Goal: Information Seeking & Learning: Learn about a topic

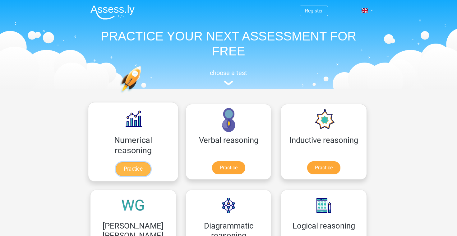
click at [136, 162] on link "Practice" at bounding box center [133, 169] width 35 height 14
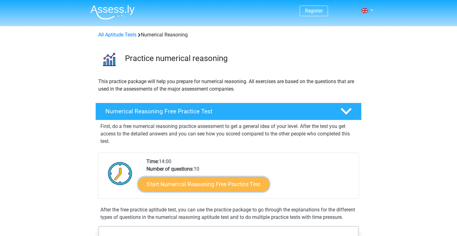
click at [219, 180] on link "Start Numerical Reasoning Free Practice Test" at bounding box center [204, 183] width 132 height 15
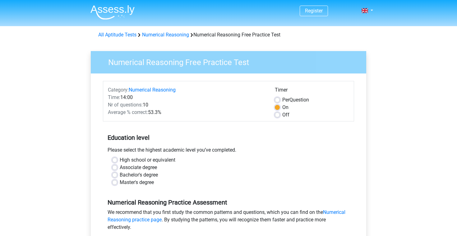
click at [120, 158] on label "High school or equivalent" at bounding box center [148, 159] width 56 height 7
click at [116, 158] on input "High school or equivalent" at bounding box center [114, 159] width 5 height 6
radio input "true"
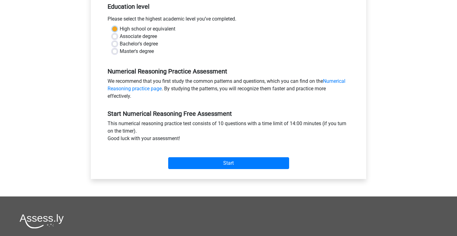
scroll to position [221, 0]
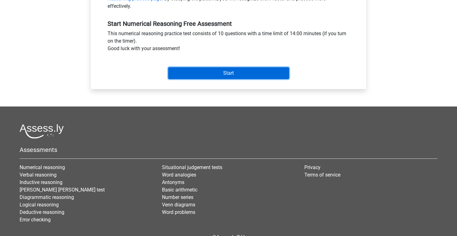
click at [223, 74] on input "Start" at bounding box center [228, 73] width 121 height 12
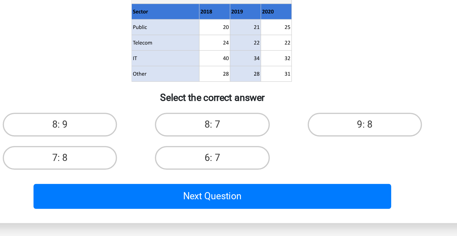
scroll to position [14, 0]
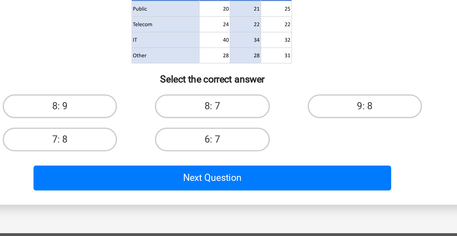
click at [232, 169] on input "8: 7" at bounding box center [231, 170] width 4 height 4
radio input "true"
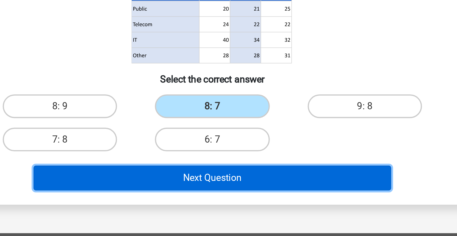
click at [255, 209] on button "Next Question" at bounding box center [229, 205] width 188 height 13
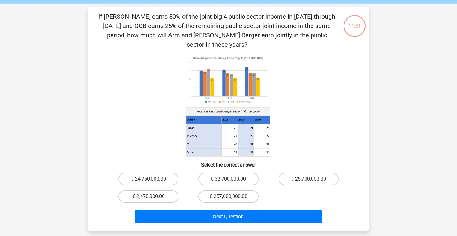
scroll to position [22, 0]
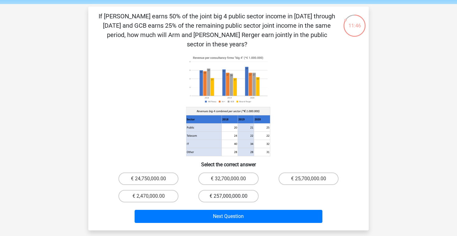
click at [226, 190] on label "€ 257,000,000.00" at bounding box center [228, 196] width 60 height 12
click at [229, 196] on input "€ 257,000,000.00" at bounding box center [231, 198] width 4 height 4
radio input "true"
click at [303, 173] on label "€ 25,700,000.00" at bounding box center [309, 178] width 60 height 12
click at [308, 178] on input "€ 25,700,000.00" at bounding box center [310, 180] width 4 height 4
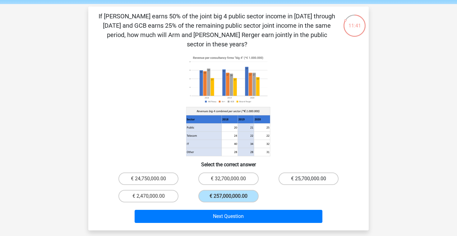
radio input "true"
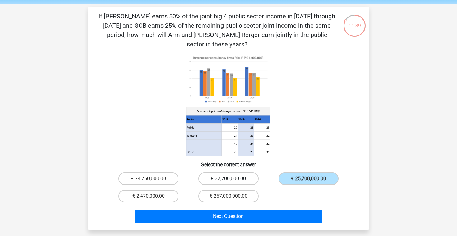
click at [235, 173] on label "€ 32,700,000.00" at bounding box center [228, 178] width 60 height 12
click at [233, 178] on input "€ 32,700,000.00" at bounding box center [231, 180] width 4 height 4
radio input "true"
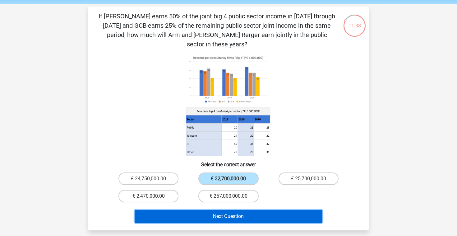
click at [211, 210] on button "Next Question" at bounding box center [229, 216] width 188 height 13
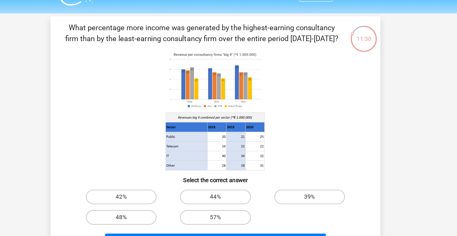
scroll to position [0, 0]
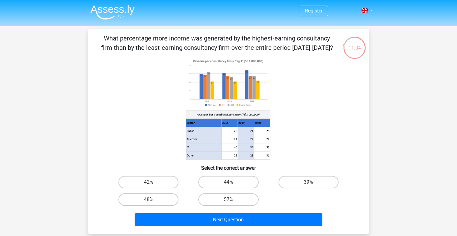
click at [294, 186] on label "39%" at bounding box center [309, 182] width 60 height 12
click at [308, 186] on input "39%" at bounding box center [310, 184] width 4 height 4
radio input "true"
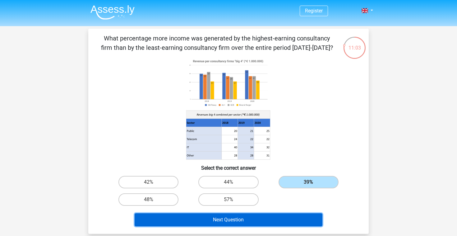
click at [273, 225] on button "Next Question" at bounding box center [229, 219] width 188 height 13
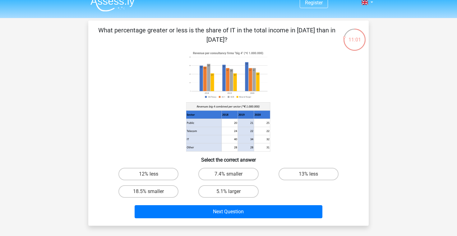
scroll to position [5, 0]
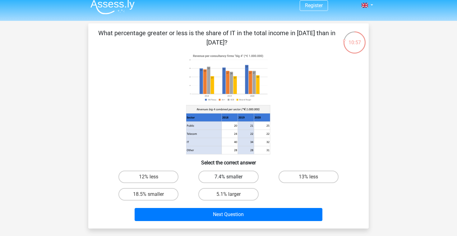
click at [224, 178] on label "7.4% smaller" at bounding box center [228, 176] width 60 height 12
click at [229, 178] on input "7.4% smaller" at bounding box center [231, 179] width 4 height 4
radio input "true"
click at [237, 223] on div "Next Question" at bounding box center [229, 216] width 240 height 16
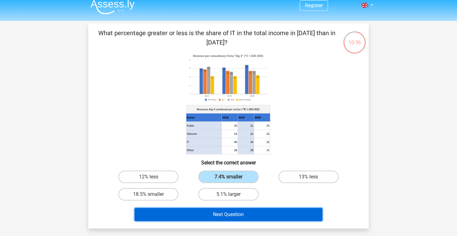
click at [236, 216] on button "Next Question" at bounding box center [229, 214] width 188 height 13
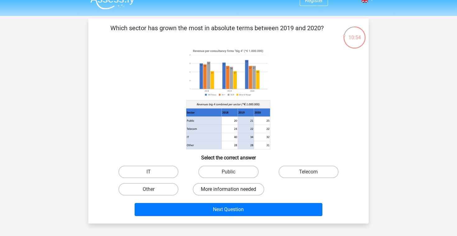
scroll to position [7, 0]
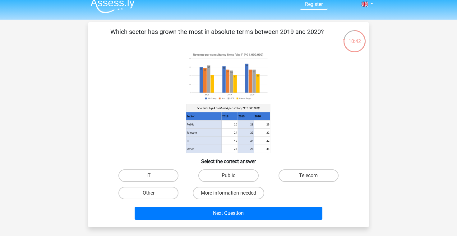
click at [142, 183] on div "IT" at bounding box center [149, 175] width 80 height 17
click at [142, 178] on label "IT" at bounding box center [148, 175] width 60 height 12
click at [149, 178] on input "IT" at bounding box center [151, 177] width 4 height 4
radio input "true"
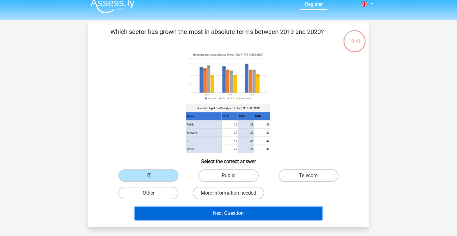
click at [164, 216] on button "Next Question" at bounding box center [229, 212] width 188 height 13
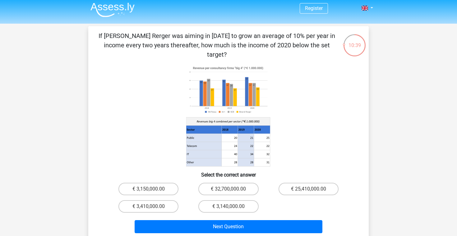
scroll to position [0, 0]
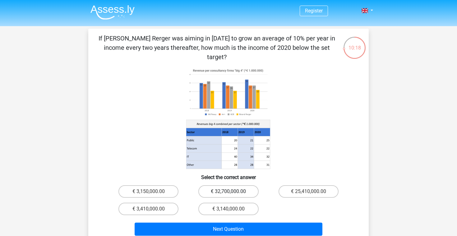
click at [207, 185] on label "€ 32,700,000.00" at bounding box center [228, 191] width 60 height 12
click at [229, 191] on input "€ 32,700,000.00" at bounding box center [231, 193] width 4 height 4
radio input "true"
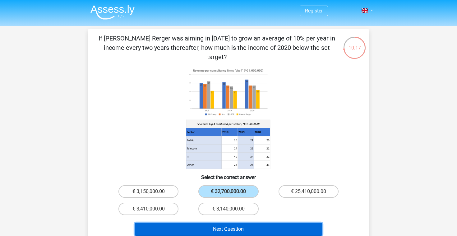
click at [208, 222] on button "Next Question" at bounding box center [229, 228] width 188 height 13
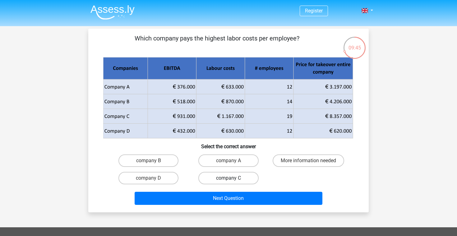
click at [215, 173] on label "company C" at bounding box center [228, 178] width 60 height 12
click at [229, 178] on input "company C" at bounding box center [231, 180] width 4 height 4
radio input "true"
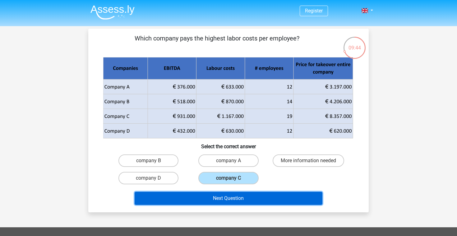
click at [204, 196] on button "Next Question" at bounding box center [229, 198] width 188 height 13
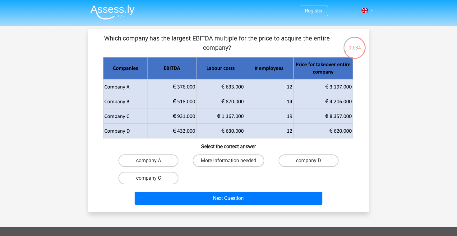
click at [141, 179] on label "company C" at bounding box center [148, 178] width 60 height 12
click at [149, 179] on input "company C" at bounding box center [151, 180] width 4 height 4
radio input "true"
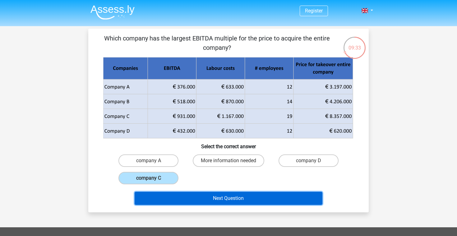
click at [173, 196] on button "Next Question" at bounding box center [229, 198] width 188 height 13
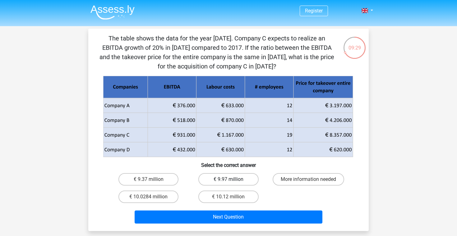
click at [220, 180] on label "€ 9.97 million" at bounding box center [228, 179] width 60 height 12
click at [229, 180] on input "€ 9.97 million" at bounding box center [231, 181] width 4 height 4
radio input "true"
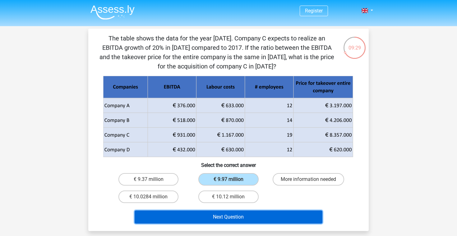
click at [219, 211] on button "Next Question" at bounding box center [229, 216] width 188 height 13
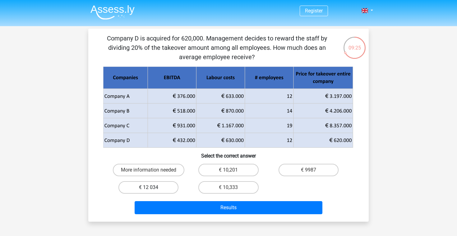
click at [155, 183] on label "€ 12 034" at bounding box center [148, 187] width 60 height 12
click at [153, 187] on input "€ 12 034" at bounding box center [151, 189] width 4 height 4
radio input "true"
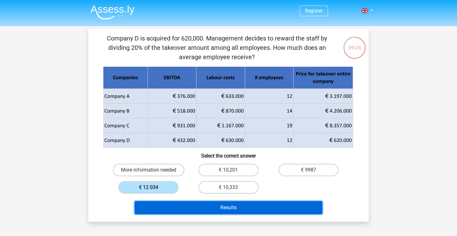
click at [200, 206] on button "Results" at bounding box center [229, 207] width 188 height 13
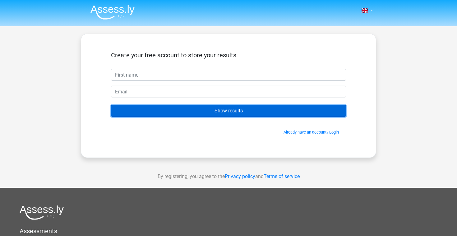
click at [239, 112] on input "Show results" at bounding box center [228, 111] width 235 height 12
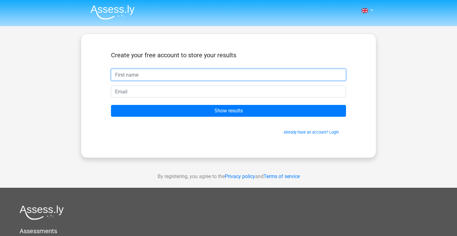
click at [163, 74] on input "text" at bounding box center [228, 75] width 235 height 12
type input "cas"
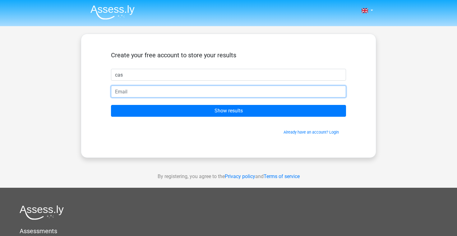
click at [155, 95] on input "email" at bounding box center [228, 92] width 235 height 12
type input "[EMAIL_ADDRESS][DOMAIN_NAME]"
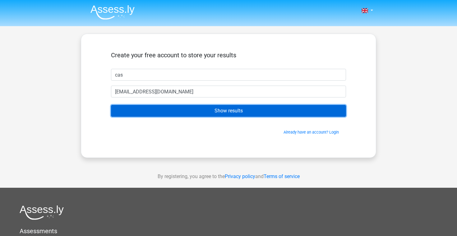
click at [148, 112] on input "Show results" at bounding box center [228, 111] width 235 height 12
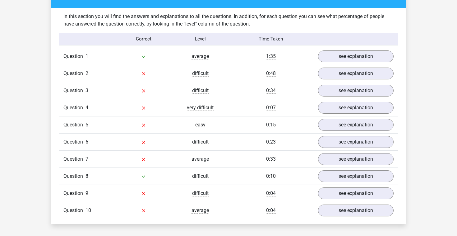
scroll to position [478, 0]
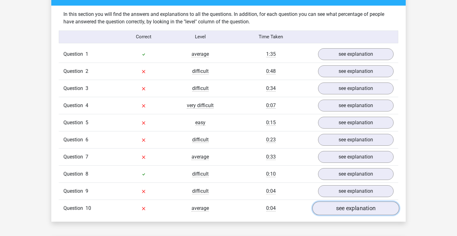
click at [359, 204] on link "see explanation" at bounding box center [355, 208] width 87 height 14
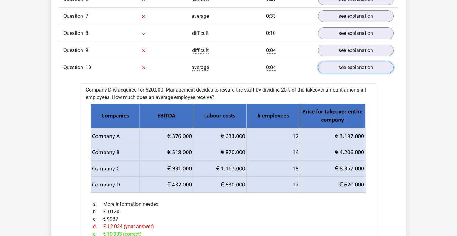
scroll to position [602, 0]
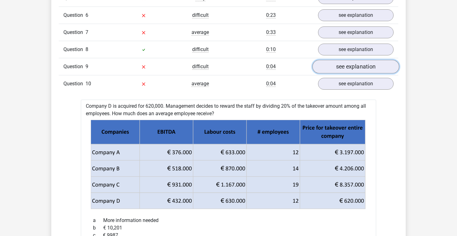
click at [334, 72] on link "see explanation" at bounding box center [355, 67] width 87 height 14
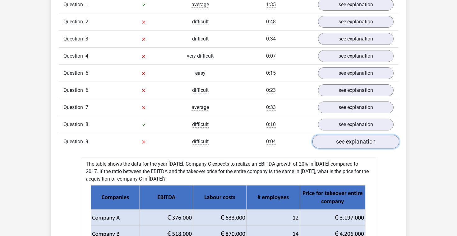
scroll to position [525, 0]
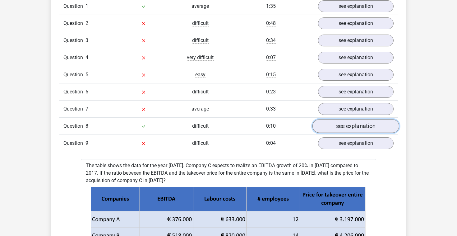
click at [347, 125] on link "see explanation" at bounding box center [355, 126] width 87 height 14
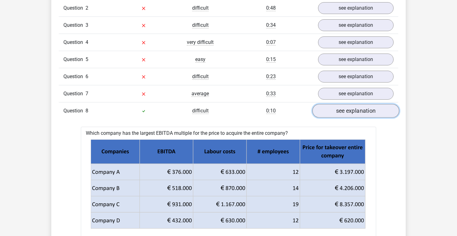
scroll to position [537, 0]
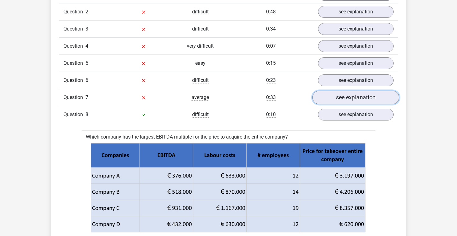
click at [340, 92] on link "see explanation" at bounding box center [355, 97] width 87 height 14
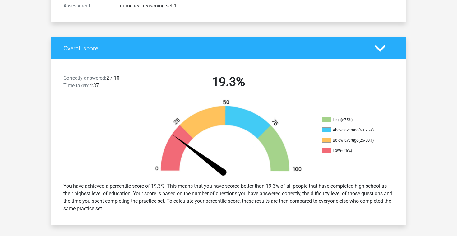
scroll to position [0, 0]
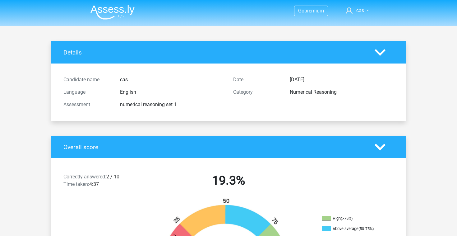
click at [229, 104] on div "Date [DATE] Category Numerical Reasoning" at bounding box center [314, 91] width 170 height 37
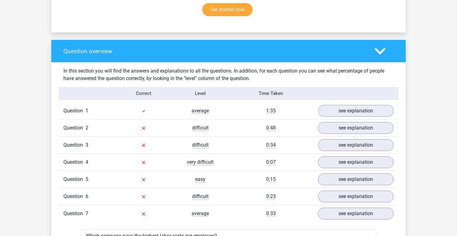
scroll to position [423, 0]
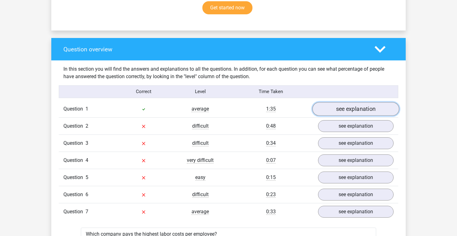
click at [339, 105] on link "see explanation" at bounding box center [355, 109] width 87 height 14
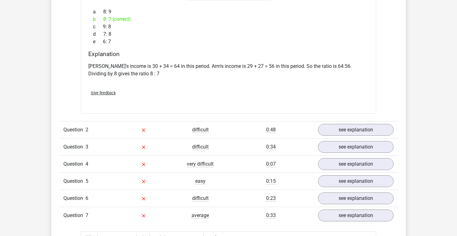
scroll to position [663, 0]
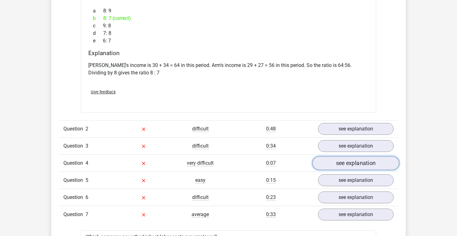
click at [343, 161] on link "see explanation" at bounding box center [355, 163] width 87 height 14
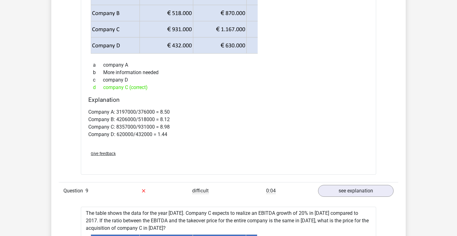
scroll to position [1958, 0]
